Goal: Task Accomplishment & Management: Complete application form

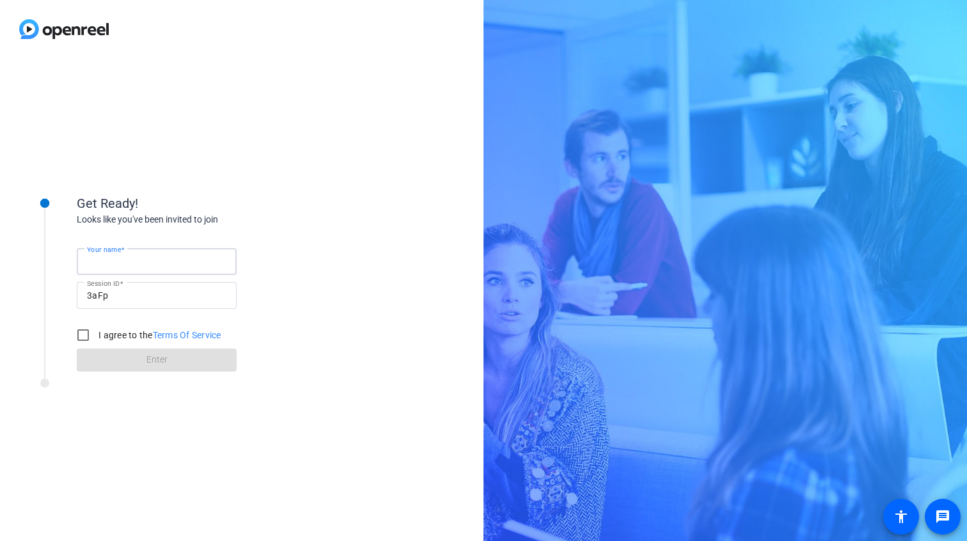
click at [143, 265] on input "Your name" at bounding box center [156, 261] width 139 height 15
type input "Bkoffman"
click at [90, 332] on input "I agree to the Terms Of Service" at bounding box center [83, 335] width 26 height 26
checkbox input "true"
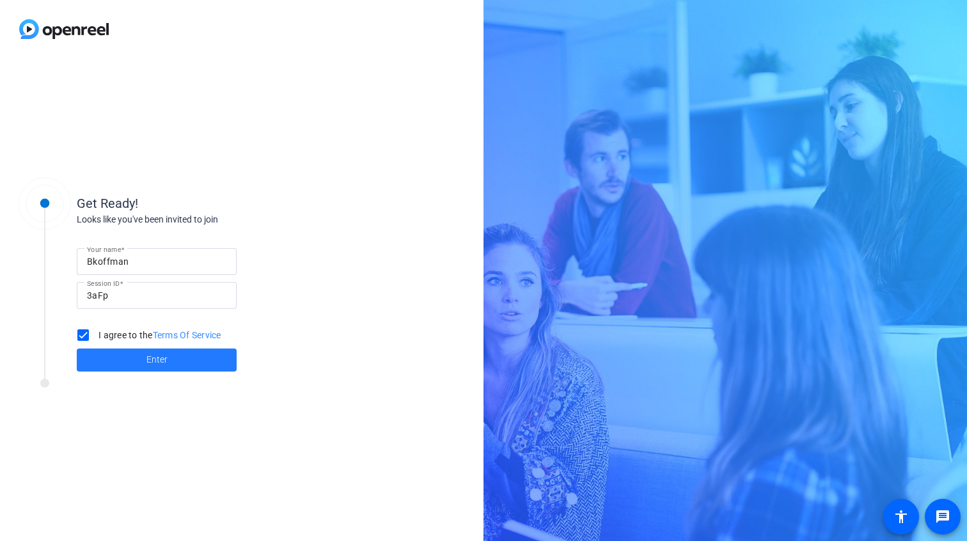
click at [153, 360] on span "Enter" at bounding box center [156, 359] width 21 height 13
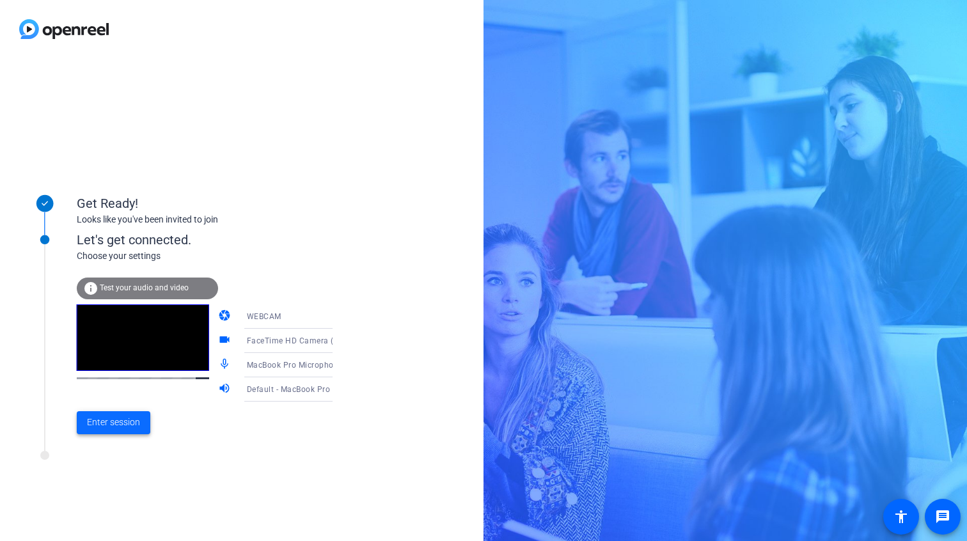
click at [129, 425] on span "Enter session" at bounding box center [113, 422] width 53 height 13
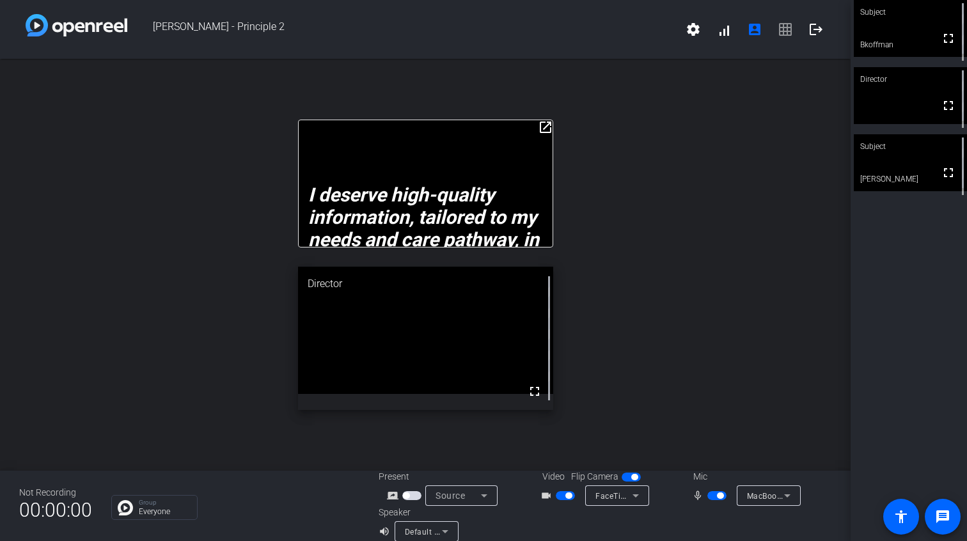
click at [726, 189] on div "open_in_new I deserve high-quality information, tailored to my needs and care p…" at bounding box center [425, 265] width 850 height 412
click at [706, 369] on div "open_in_new I deserve high-quality information, tailored to my needs and care p…" at bounding box center [425, 265] width 850 height 412
